Goal: Information Seeking & Learning: Learn about a topic

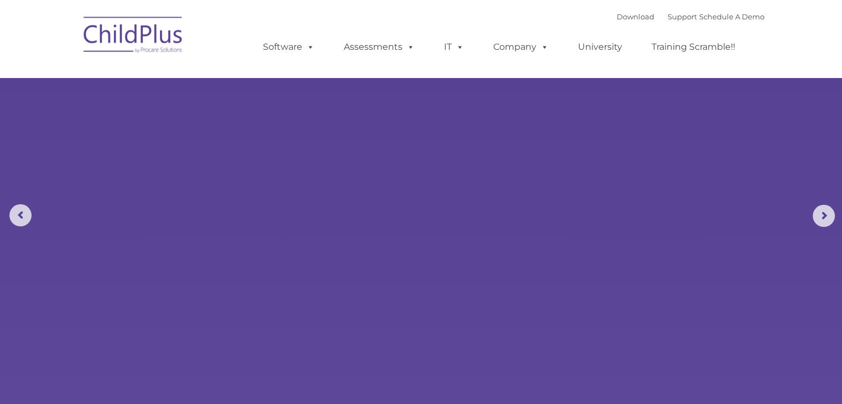
select select "MEDIUM"
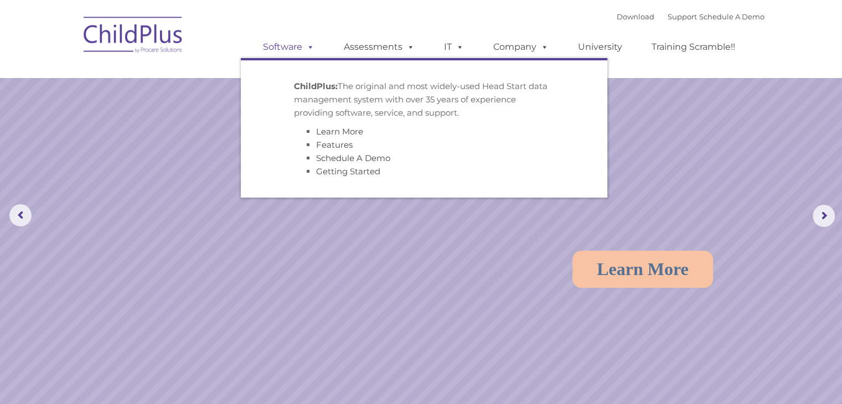
click at [310, 51] on span at bounding box center [308, 46] width 12 height 11
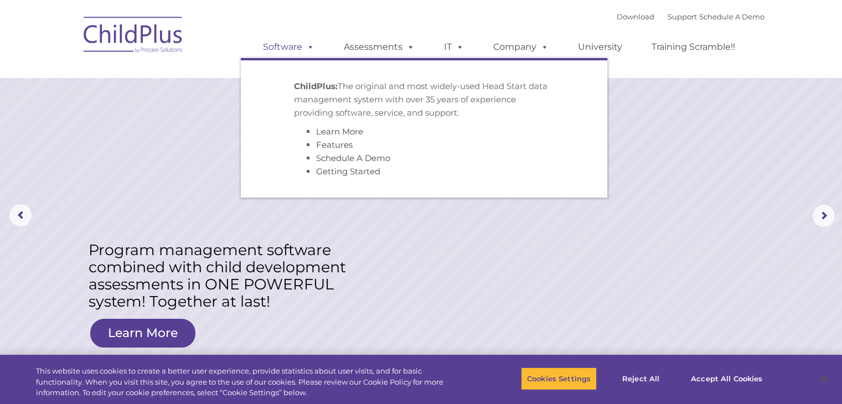
click at [312, 49] on span at bounding box center [308, 46] width 12 height 11
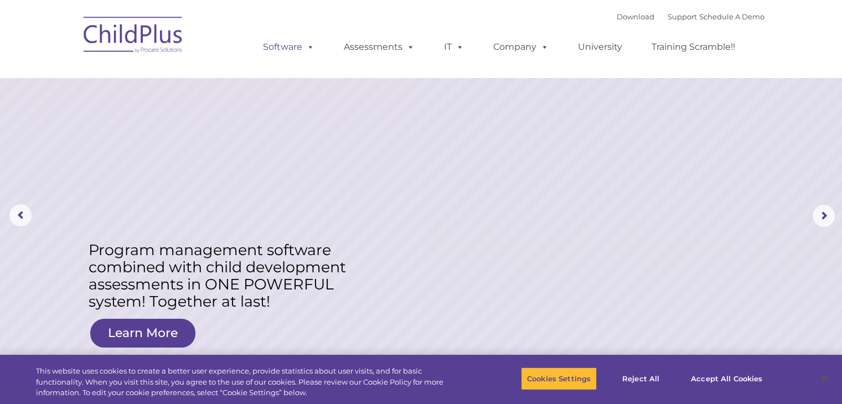
click at [303, 48] on span at bounding box center [308, 46] width 12 height 11
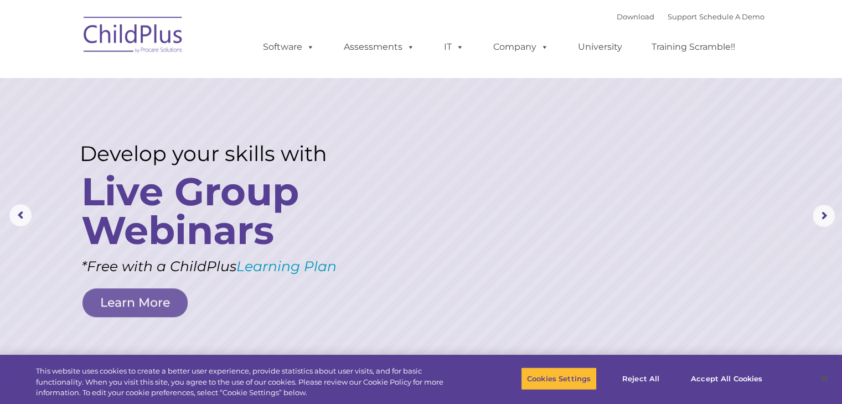
click at [371, 224] on rs-layer at bounding box center [421, 216] width 842 height 432
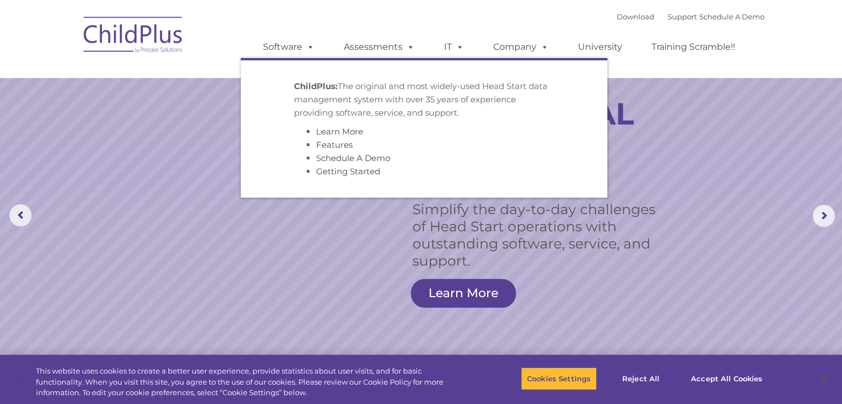
click at [255, 142] on ul "ChildPlus: The original and most widely-used Head Start data management system …" at bounding box center [424, 127] width 366 height 139
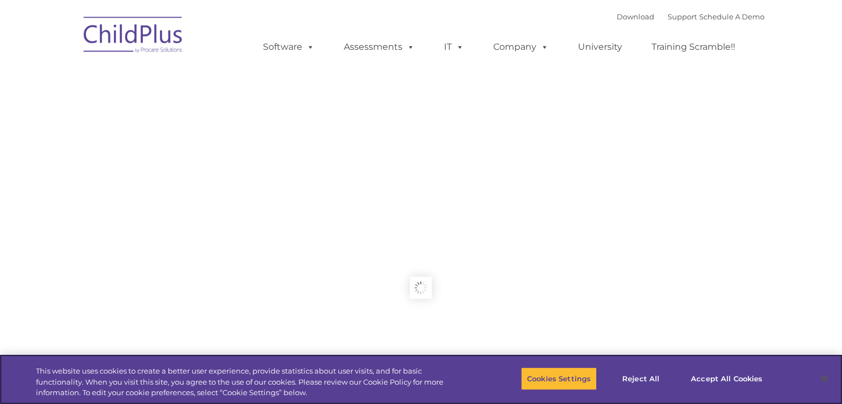
type input ""
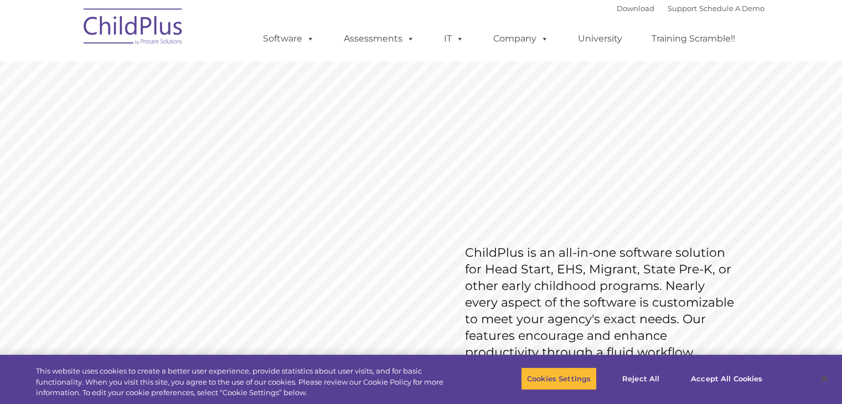
click at [310, 212] on rs-slide "Request Pricing ChildPlus is an all-in-one software solution for Head Start, EH…" at bounding box center [421, 288] width 842 height 498
drag, startPoint x: 604, startPoint y: 331, endPoint x: 384, endPoint y: 198, distance: 257.7
click at [384, 198] on rs-slide "Request Pricing ChildPlus is an all-in-one software solution for Head Start, EH…" at bounding box center [421, 288] width 842 height 498
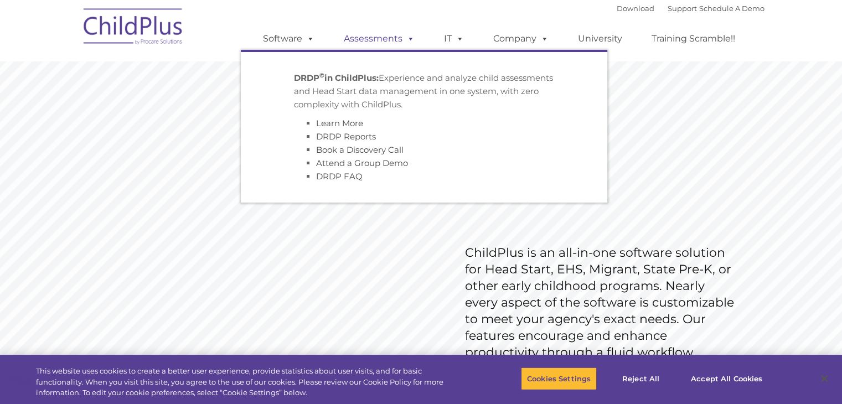
click at [391, 41] on link "Assessments" at bounding box center [379, 39] width 93 height 22
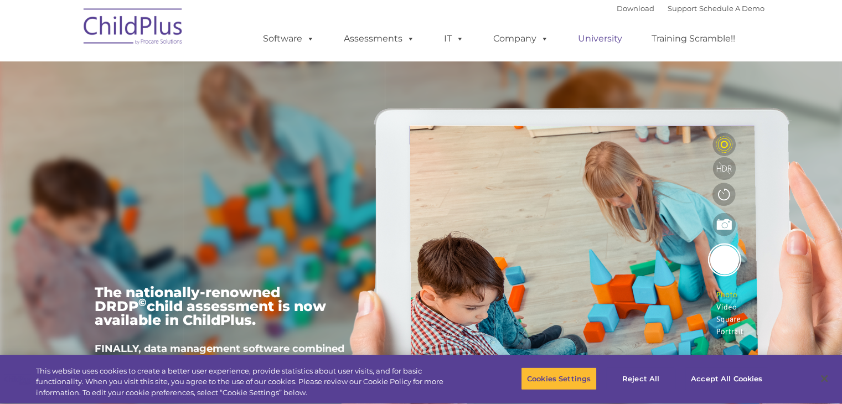
type input ""
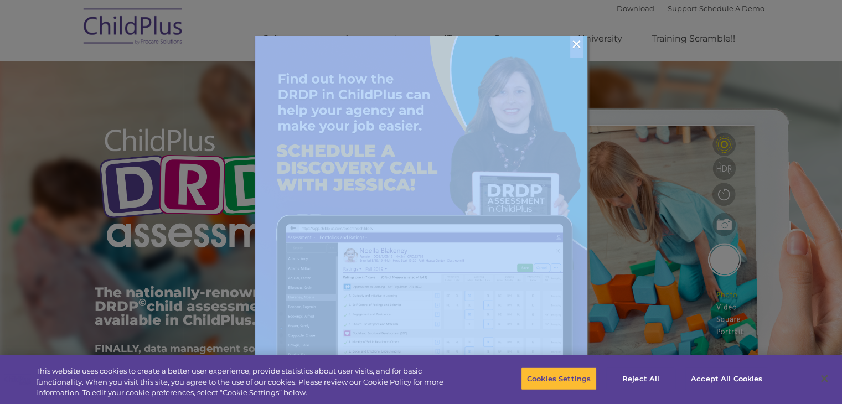
drag, startPoint x: 695, startPoint y: 76, endPoint x: 577, endPoint y: 46, distance: 122.1
